Goal: Communication & Community: Connect with others

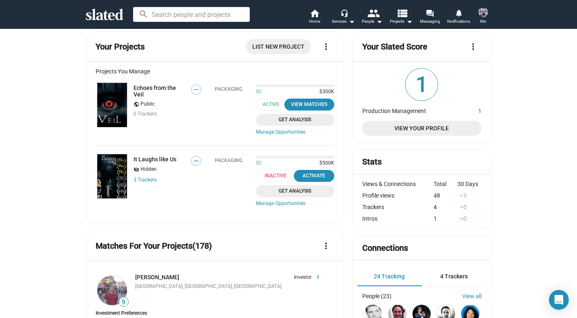
scroll to position [11, 0]
click at [403, 25] on span "Projects arrow_drop_down" at bounding box center [401, 21] width 23 height 10
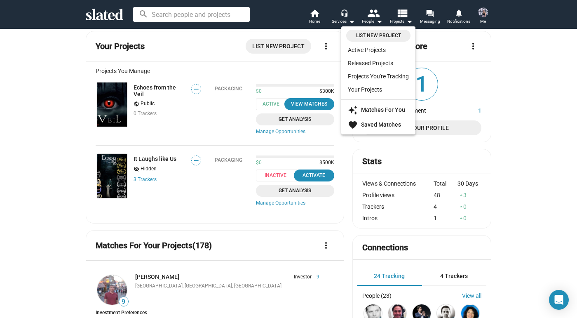
click at [377, 23] on div at bounding box center [288, 159] width 577 height 318
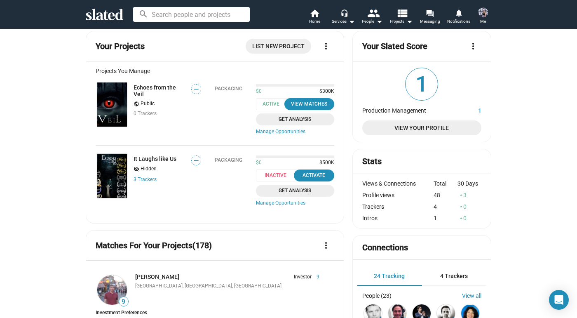
click at [412, 28] on div "search home Home headset_mic Services arrow_drop_down people People arrow_drop_…" at bounding box center [288, 14] width 577 height 29
click at [410, 24] on mat-icon "arrow_drop_down" at bounding box center [409, 21] width 10 height 10
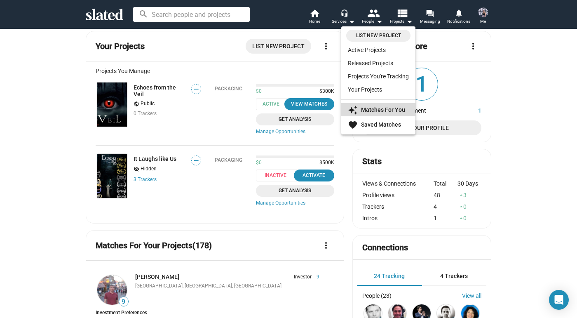
click at [384, 105] on link "auto_awesome Matches For You" at bounding box center [378, 109] width 74 height 13
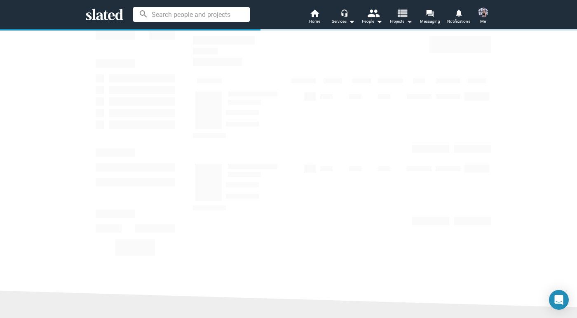
scroll to position [26, 0]
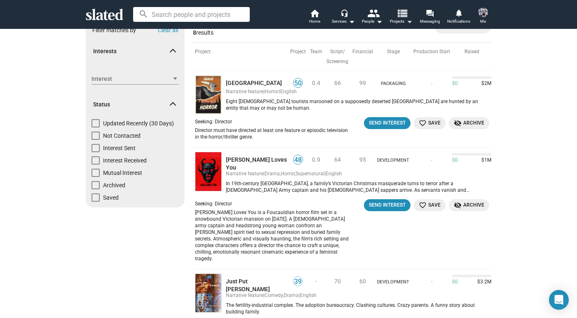
click at [402, 22] on span "Projects arrow_drop_down" at bounding box center [401, 21] width 23 height 10
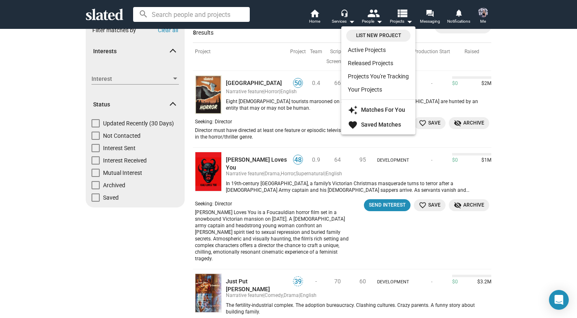
click at [375, 23] on div at bounding box center [288, 159] width 577 height 318
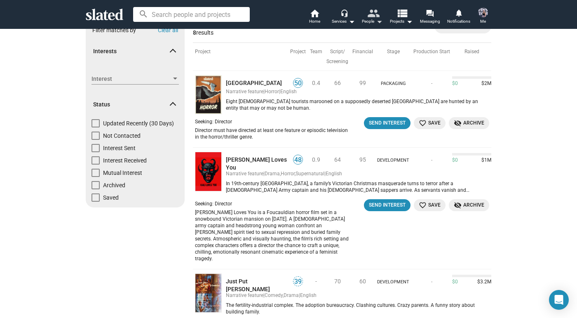
click at [379, 23] on mat-icon "arrow_drop_down" at bounding box center [379, 21] width 10 height 10
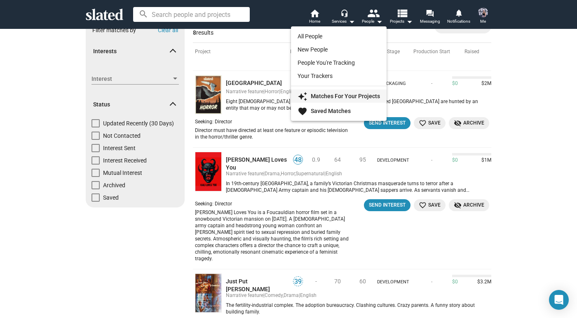
click at [347, 96] on strong "Matches For Your Projects" at bounding box center [345, 96] width 69 height 7
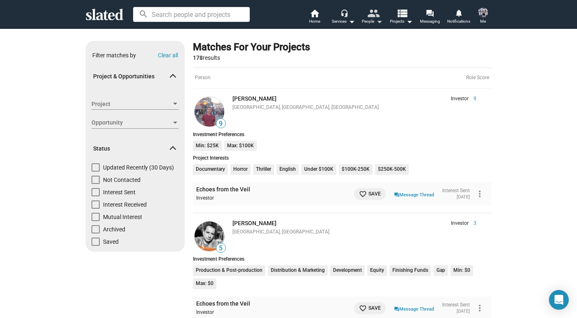
scroll to position [3, 0]
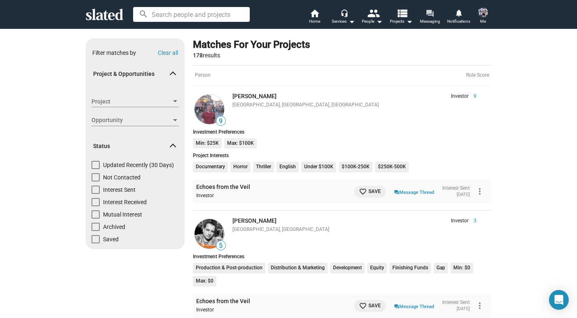
click at [423, 17] on span "Messaging" at bounding box center [430, 21] width 20 height 10
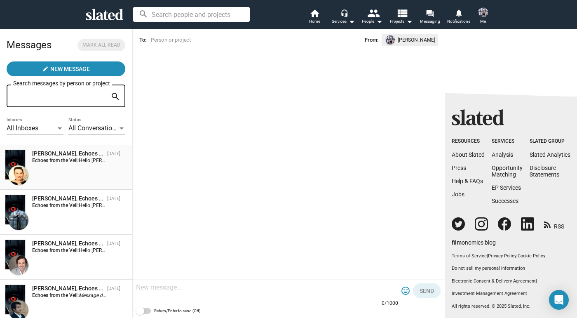
click at [67, 171] on div "[PERSON_NAME], Echoes from the Veil [DATE] Echoes from the Veil: Hello [PERSON_…" at bounding box center [66, 167] width 122 height 35
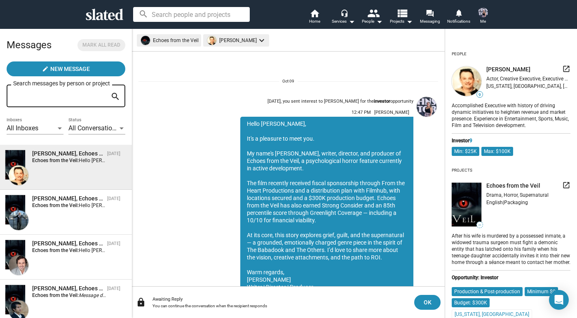
scroll to position [37, 0]
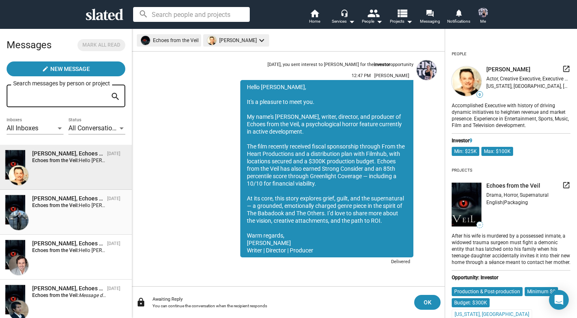
click at [67, 192] on span "[PERSON_NAME], Echoes from the Veil [DATE] Echoes from the Veil: Hello [PERSON_…" at bounding box center [66, 212] width 132 height 45
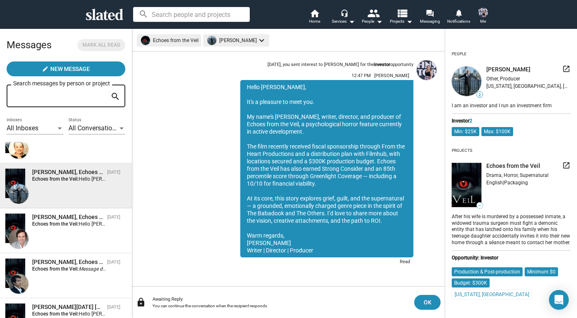
scroll to position [37, 0]
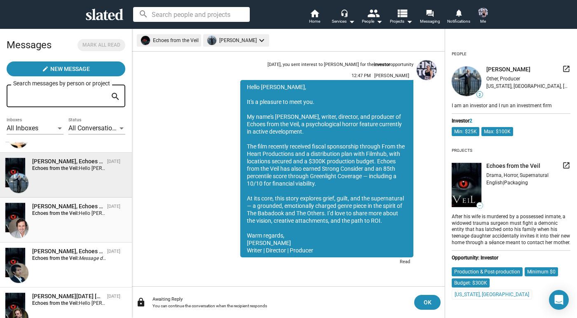
click at [68, 218] on div "[PERSON_NAME], Echoes from the Veil [DATE] Echoes from the Veil: Hello [PERSON_…" at bounding box center [66, 219] width 122 height 35
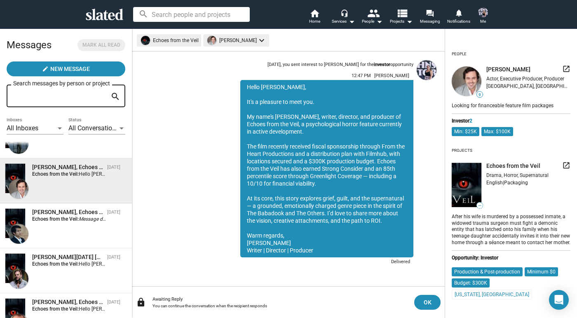
scroll to position [80, 0]
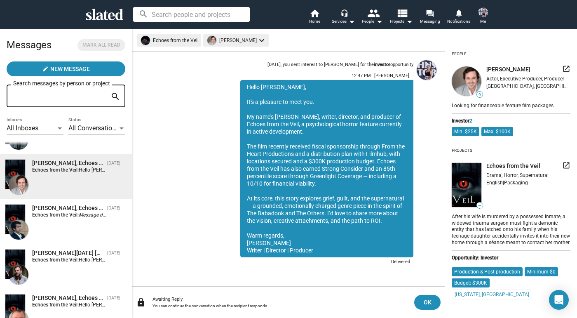
click at [68, 218] on div "[PERSON_NAME], Echoes from the Veil [DATE] Echoes from the Veil: Message deleted" at bounding box center [66, 221] width 122 height 35
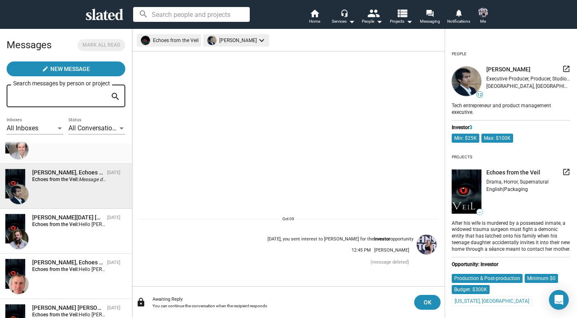
scroll to position [124, 0]
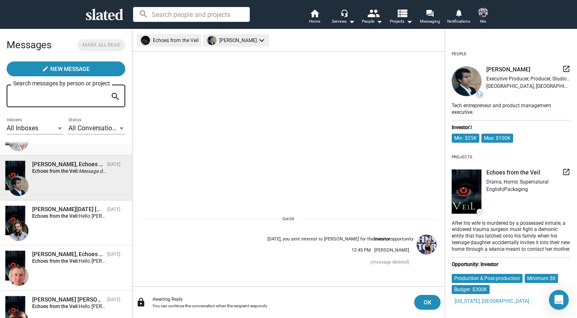
click at [68, 218] on strong "Echoes from the Veil:" at bounding box center [55, 216] width 47 height 6
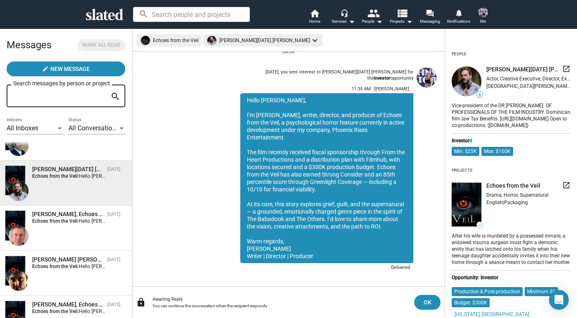
scroll to position [177, 0]
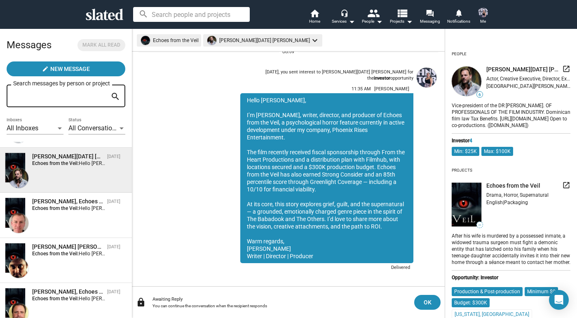
click at [68, 218] on div "[PERSON_NAME], Echoes from the Veil [DATE] Echoes from the Veil: Hello [PERSON_…" at bounding box center [66, 214] width 122 height 35
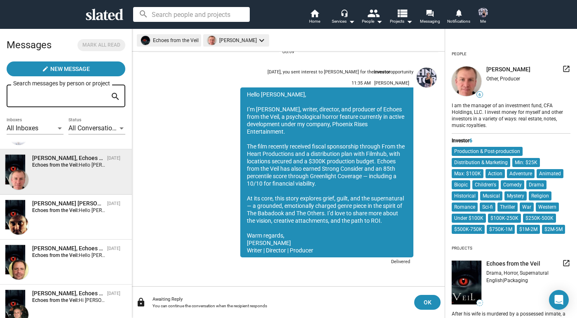
scroll to position [227, 0]
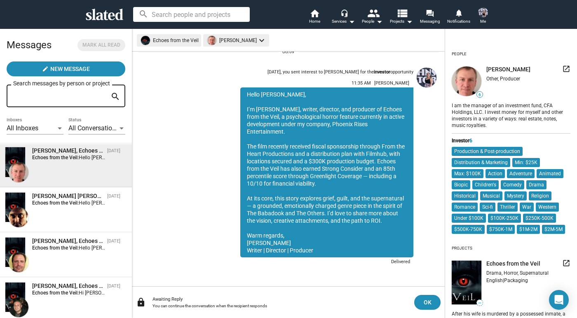
click at [68, 218] on div "[PERSON_NAME] [PERSON_NAME], Echoes from the Veil [DATE] Echoes from the Veil: …" at bounding box center [66, 209] width 122 height 35
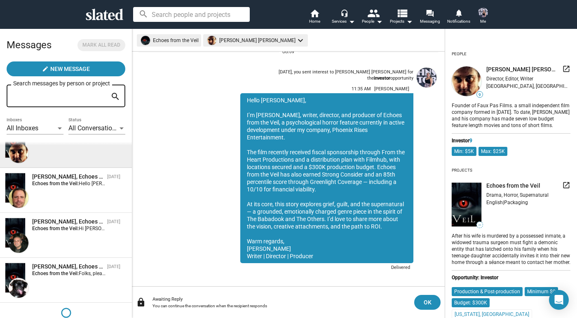
scroll to position [297, 0]
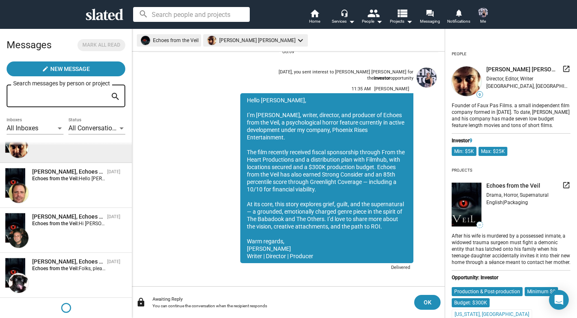
click at [68, 218] on div "[PERSON_NAME], Echoes from the Veil" at bounding box center [68, 217] width 72 height 8
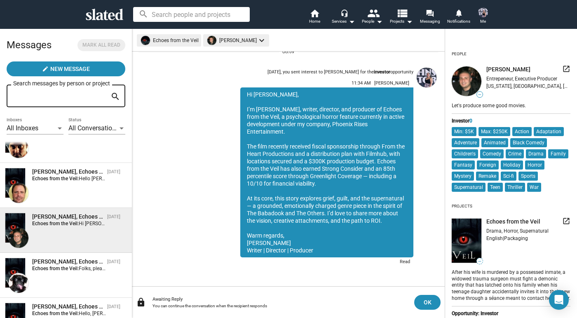
scroll to position [325, 0]
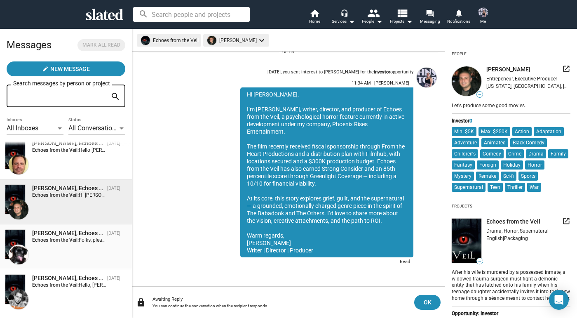
click at [68, 225] on span "[PERSON_NAME], Echoes from the Veil [DATE] Echoes from the Veil: Folks, please …" at bounding box center [66, 246] width 132 height 45
